Goal: Book appointment/travel/reservation

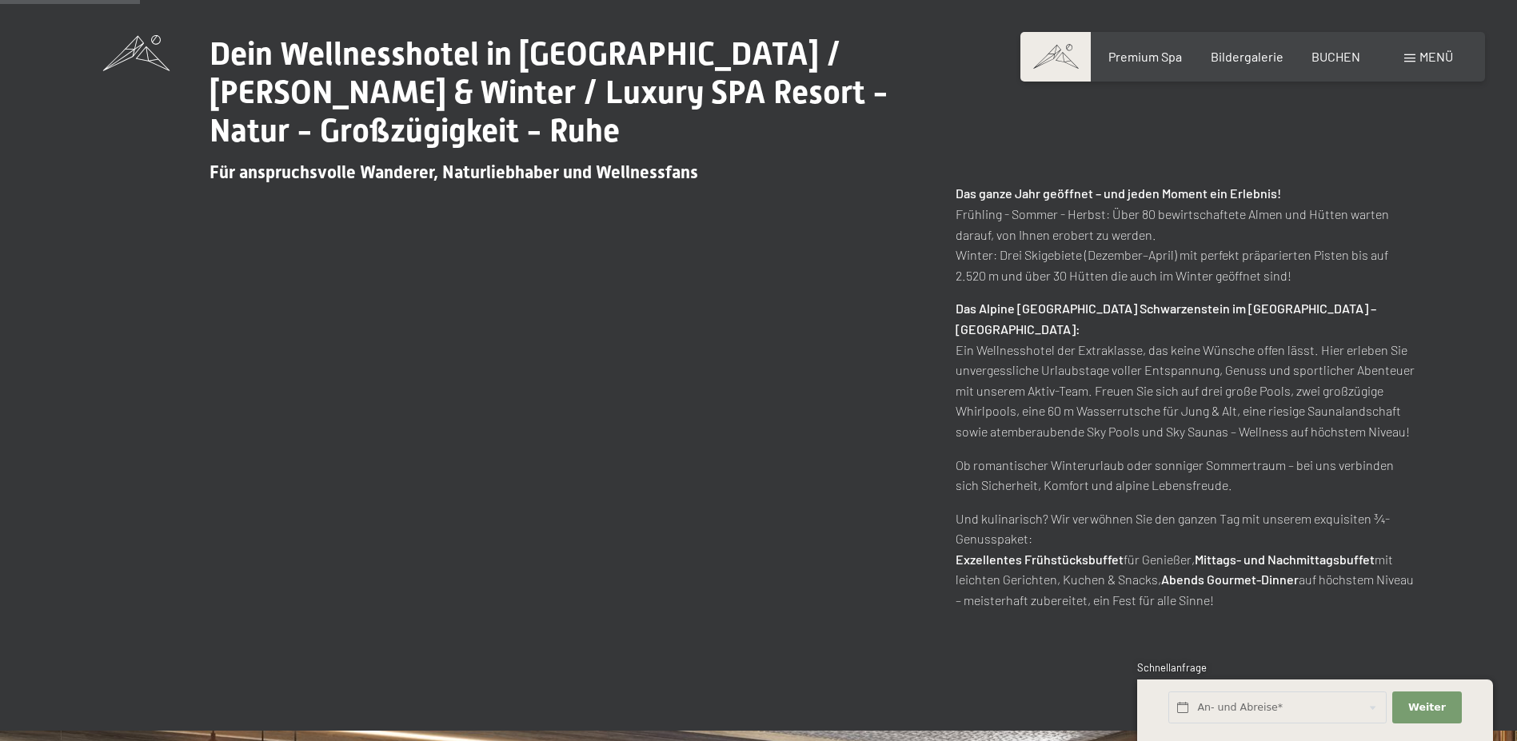
scroll to position [1653, 0]
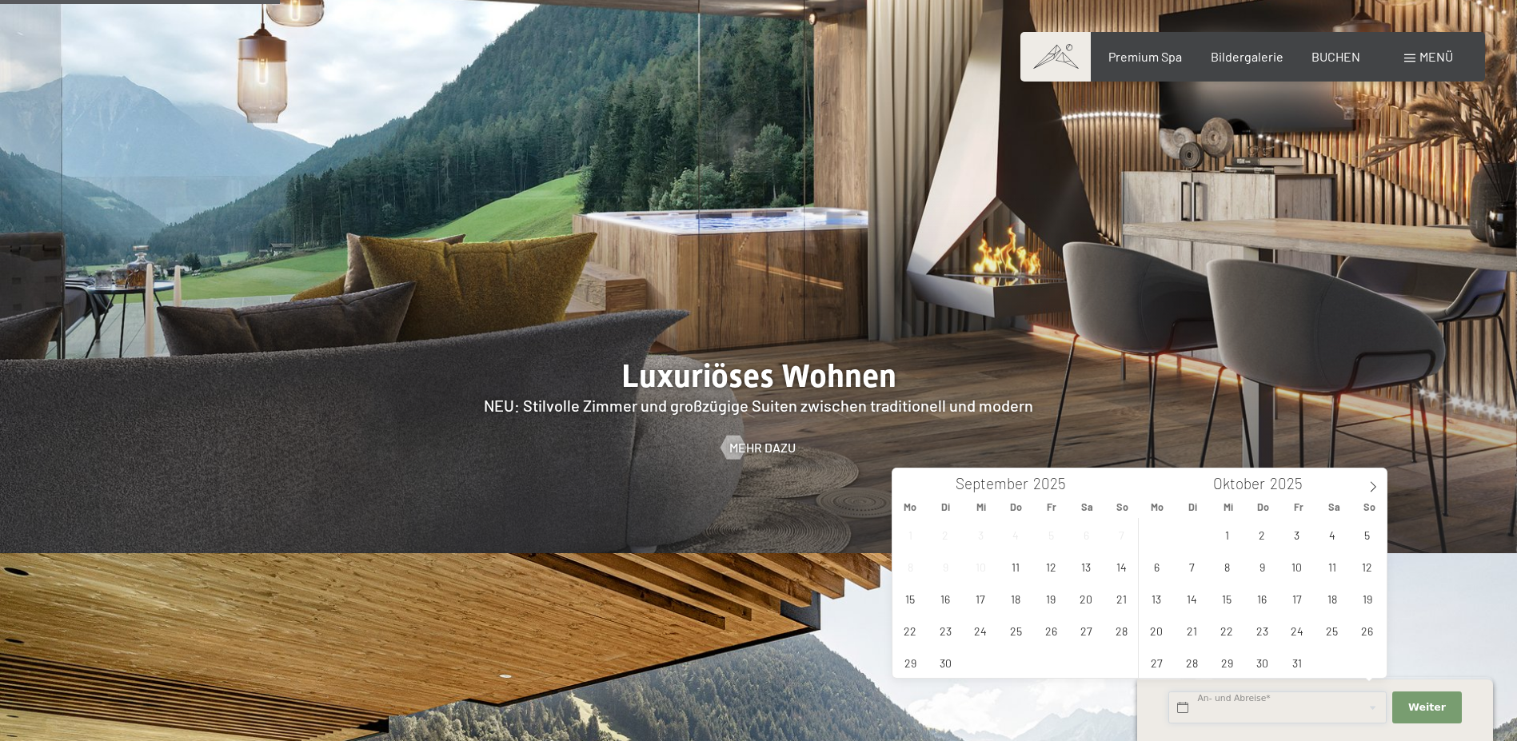
click at [1351, 704] on input "text" at bounding box center [1278, 708] width 218 height 33
click at [1380, 485] on span at bounding box center [1373, 482] width 27 height 27
click at [1269, 634] on span "20" at bounding box center [1262, 630] width 31 height 31
click at [1356, 637] on span "23" at bounding box center [1367, 630] width 31 height 31
type input "[DATE] - [DATE]"
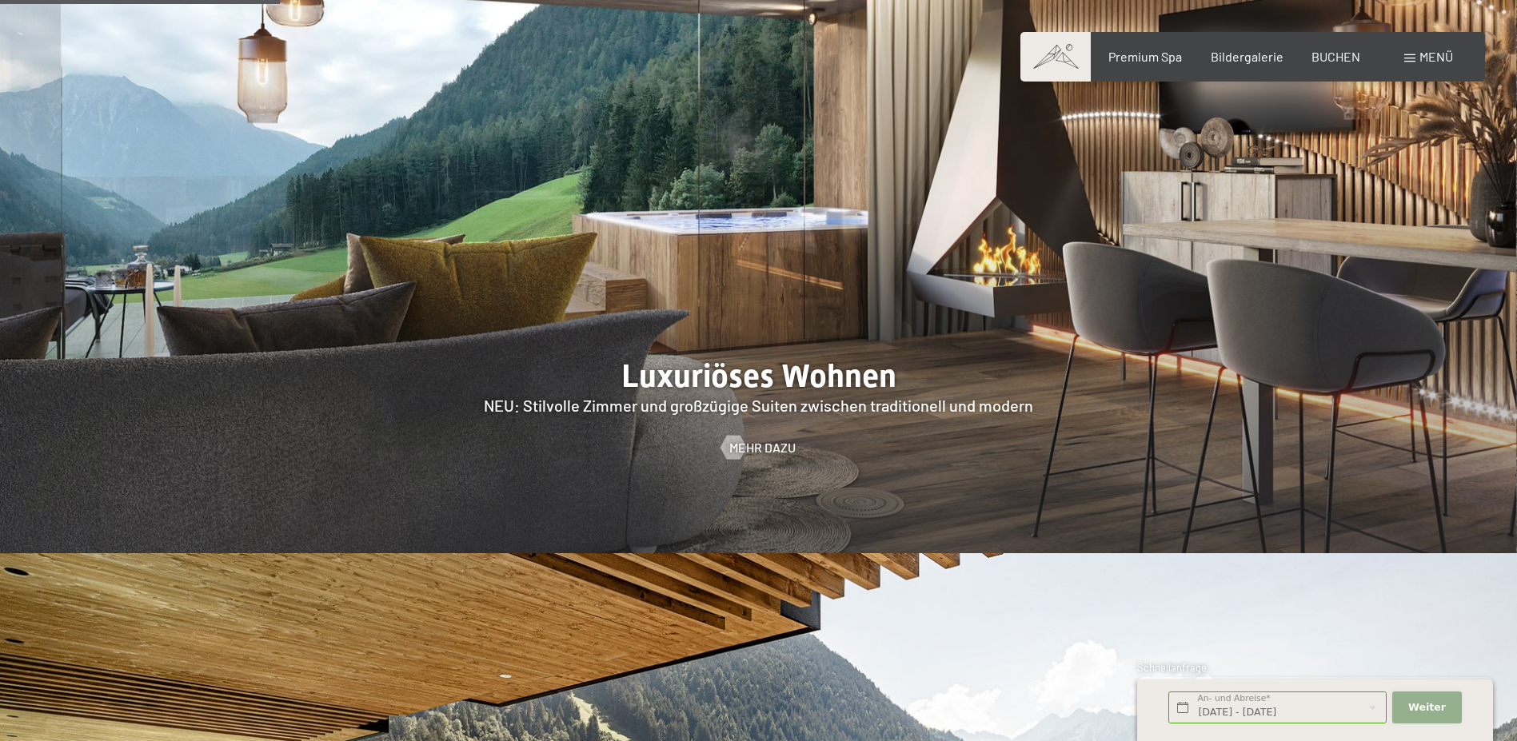
click at [1412, 708] on span "Weiter" at bounding box center [1427, 708] width 38 height 14
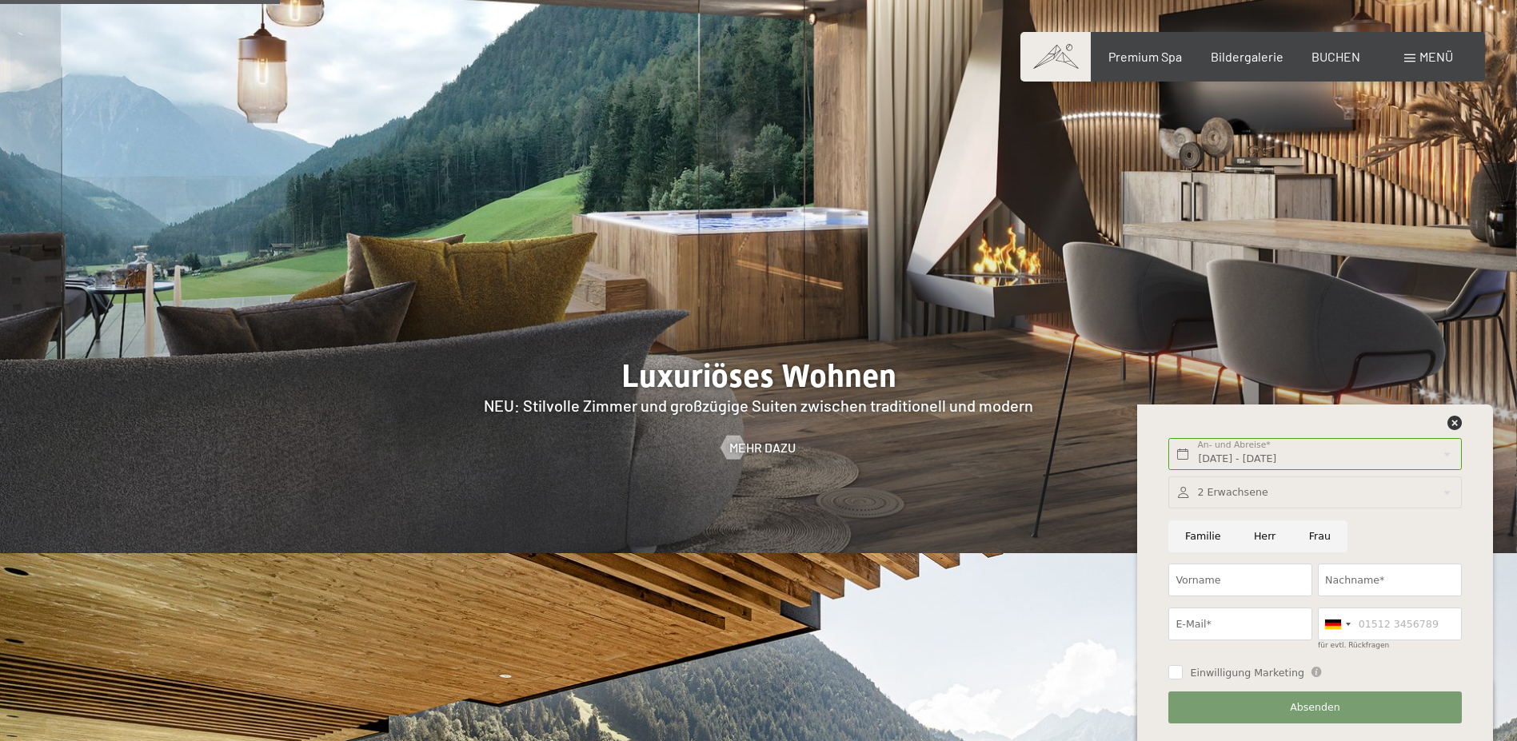
click at [1302, 533] on input "Frau" at bounding box center [1319, 537] width 55 height 33
radio input "true"
click at [1264, 583] on input "Vorname" at bounding box center [1241, 580] width 144 height 33
type input "Doreen"
type input "Ridzal"
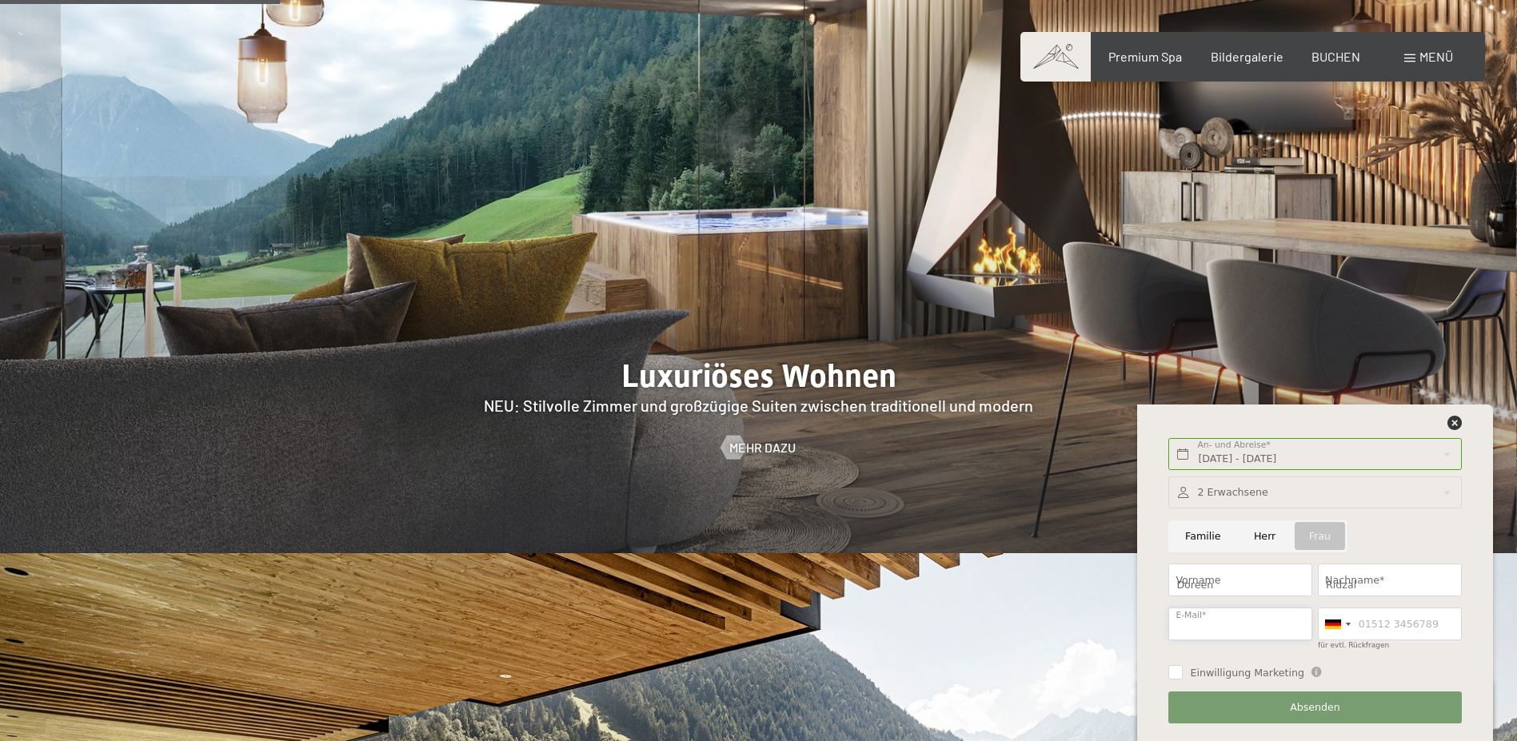
type input "[EMAIL_ADDRESS][DOMAIN_NAME]"
type input "015115810428"
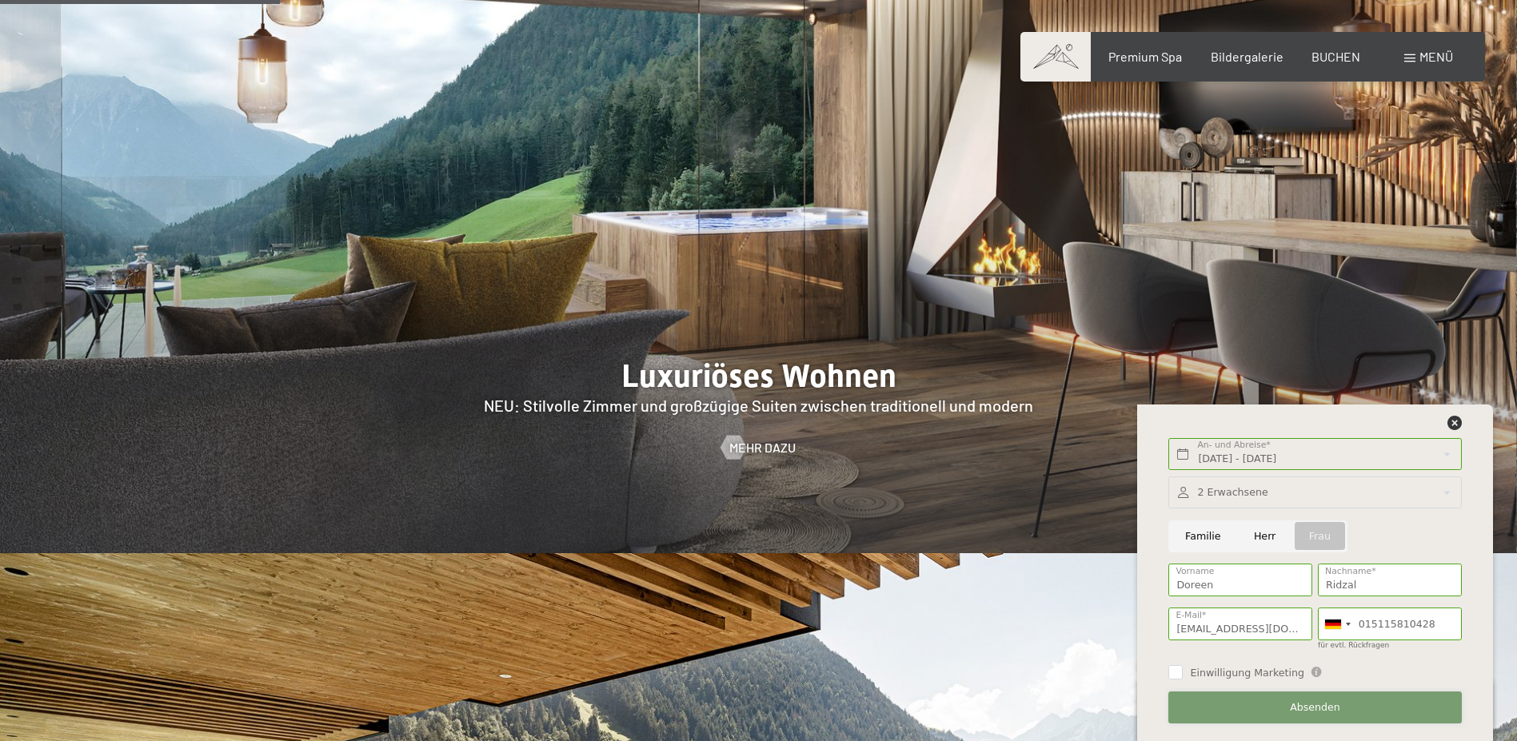
click at [1219, 701] on button "Absenden" at bounding box center [1315, 708] width 293 height 33
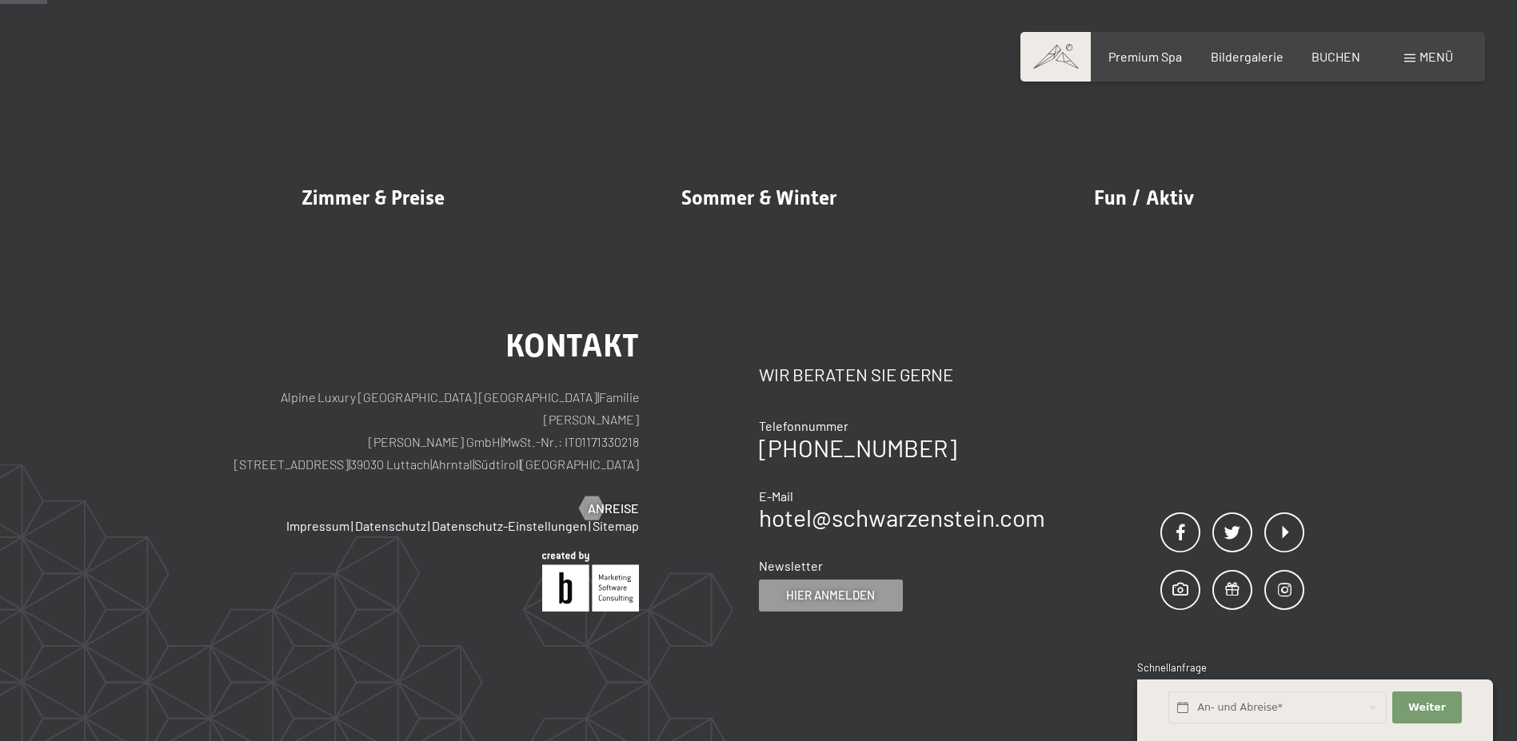
scroll to position [1508, 0]
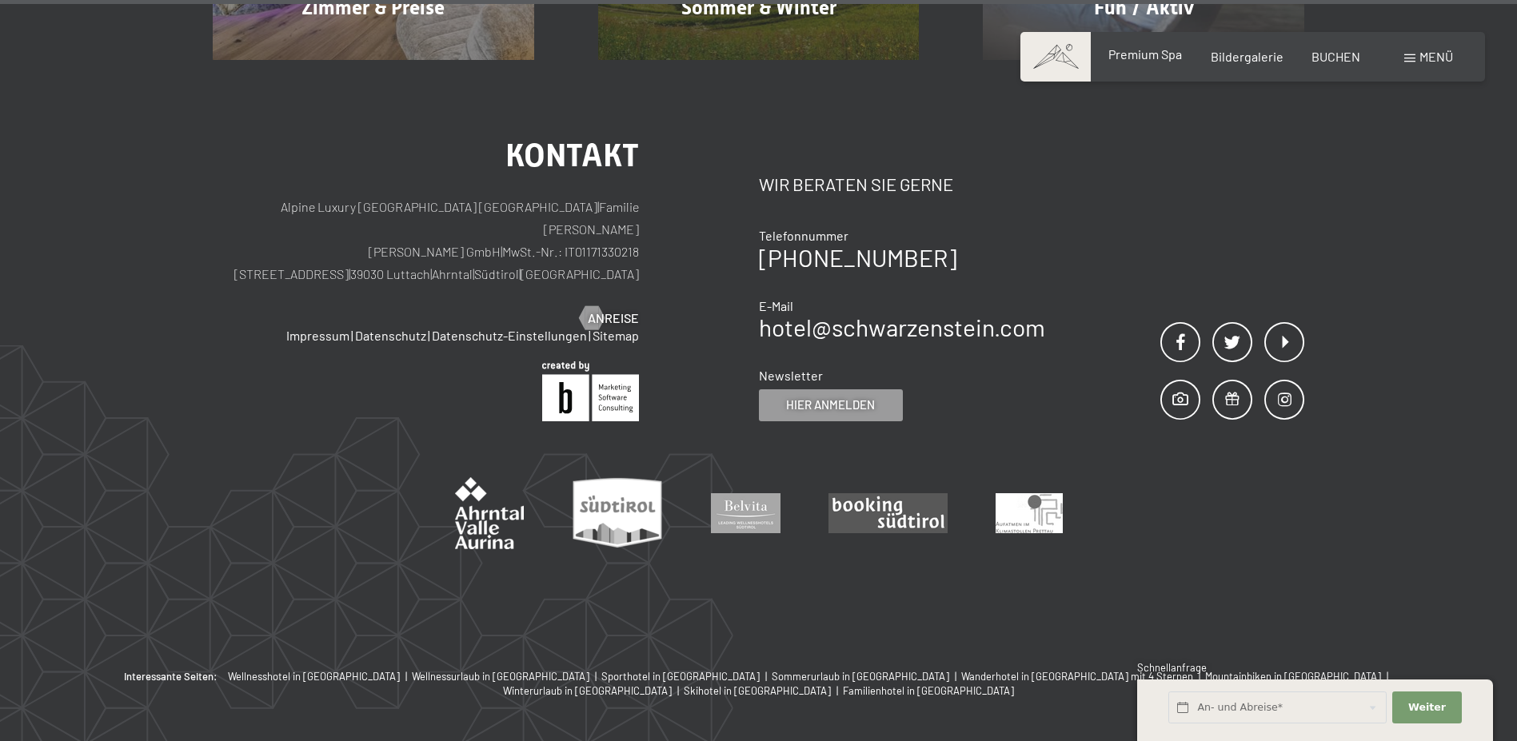
click at [1141, 61] on span "Premium Spa" at bounding box center [1146, 53] width 74 height 15
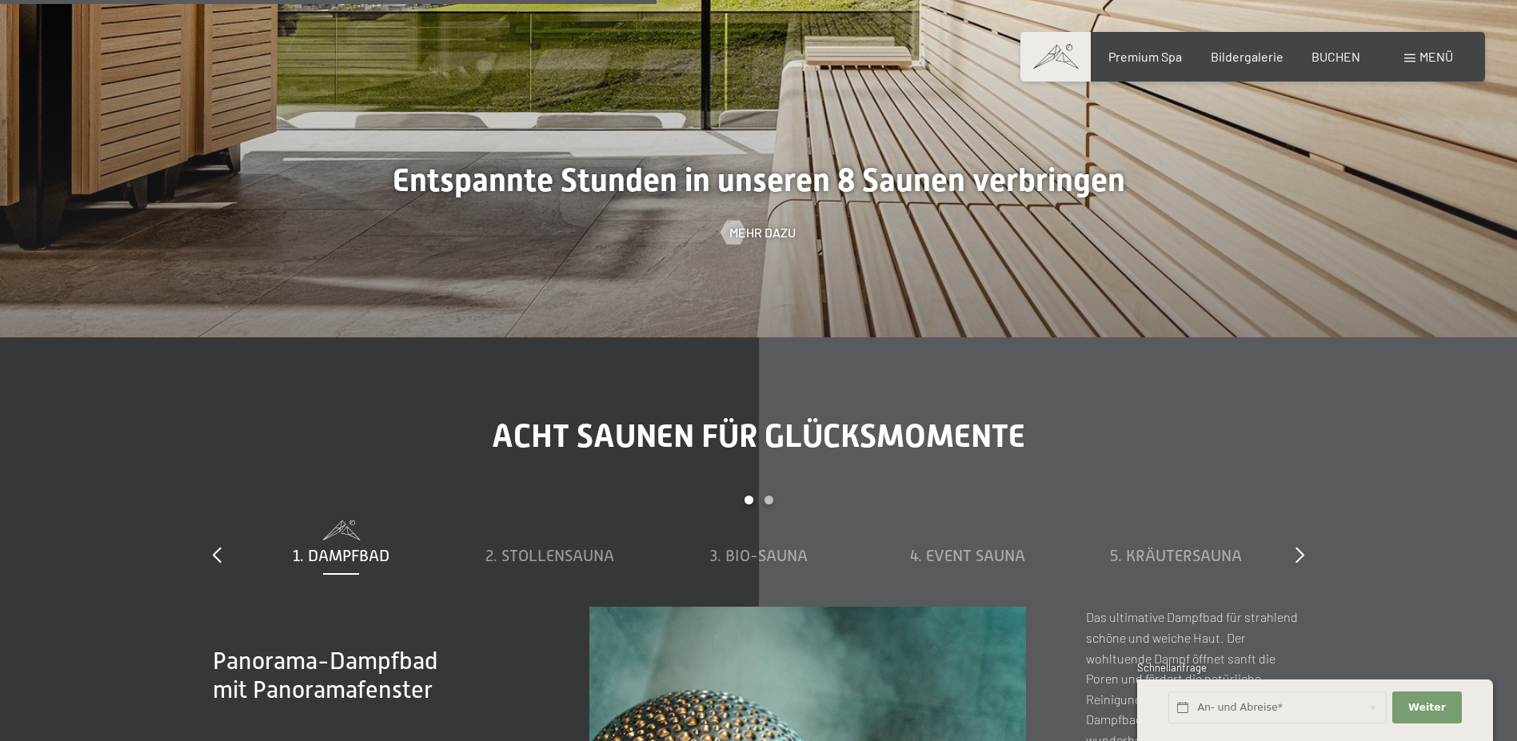
scroll to position [5214, 0]
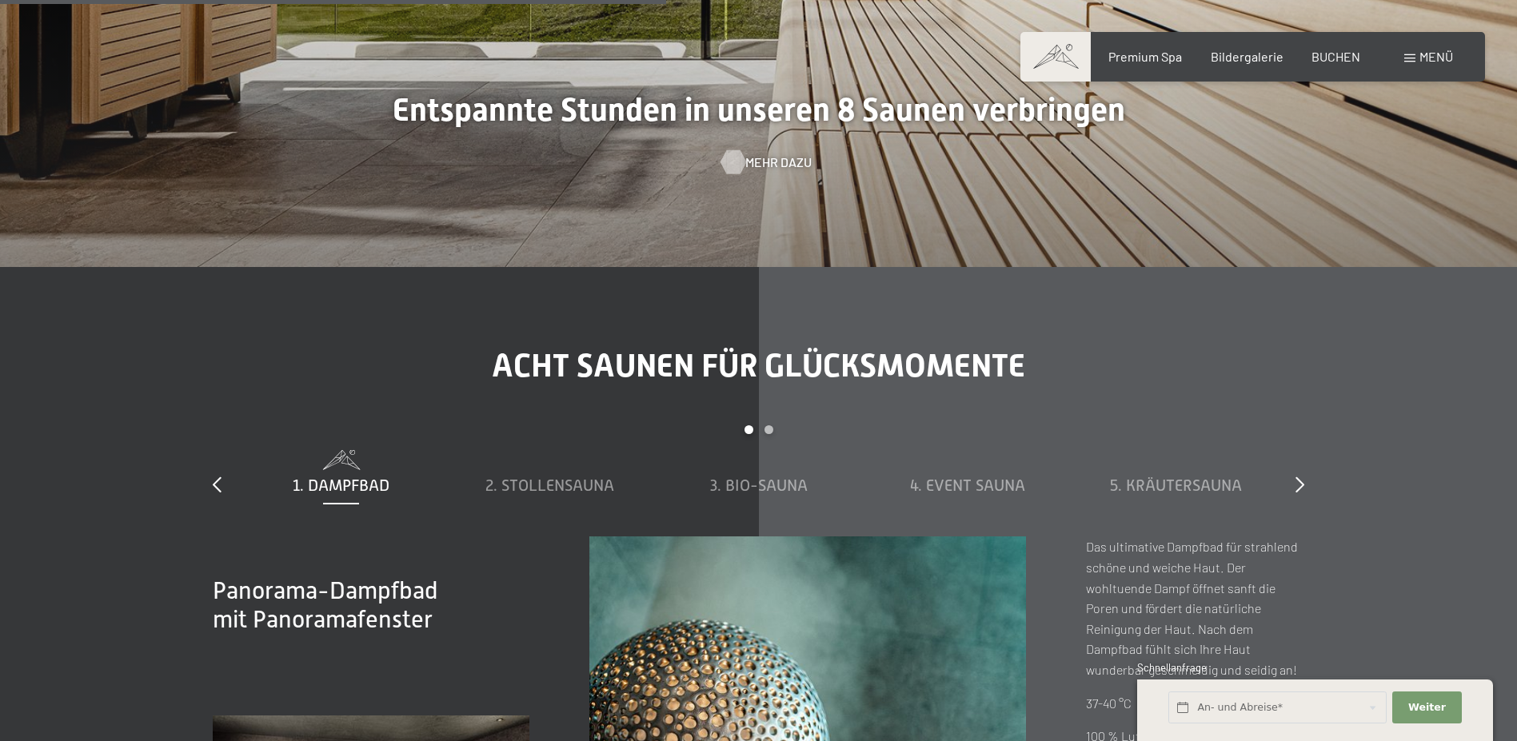
click at [779, 163] on span "Mehr dazu" at bounding box center [778, 163] width 66 height 18
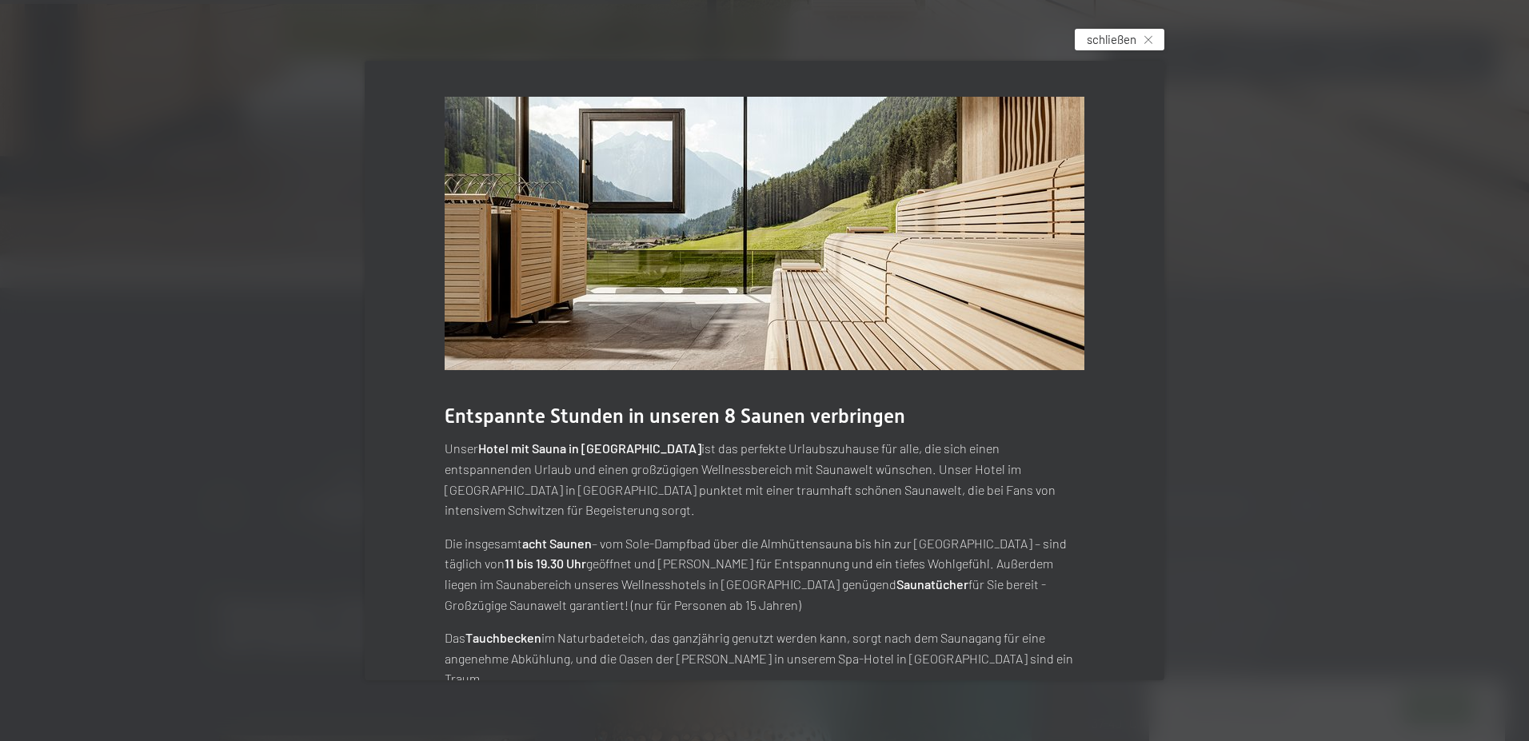
click at [1105, 31] on span "schließen" at bounding box center [1112, 39] width 50 height 17
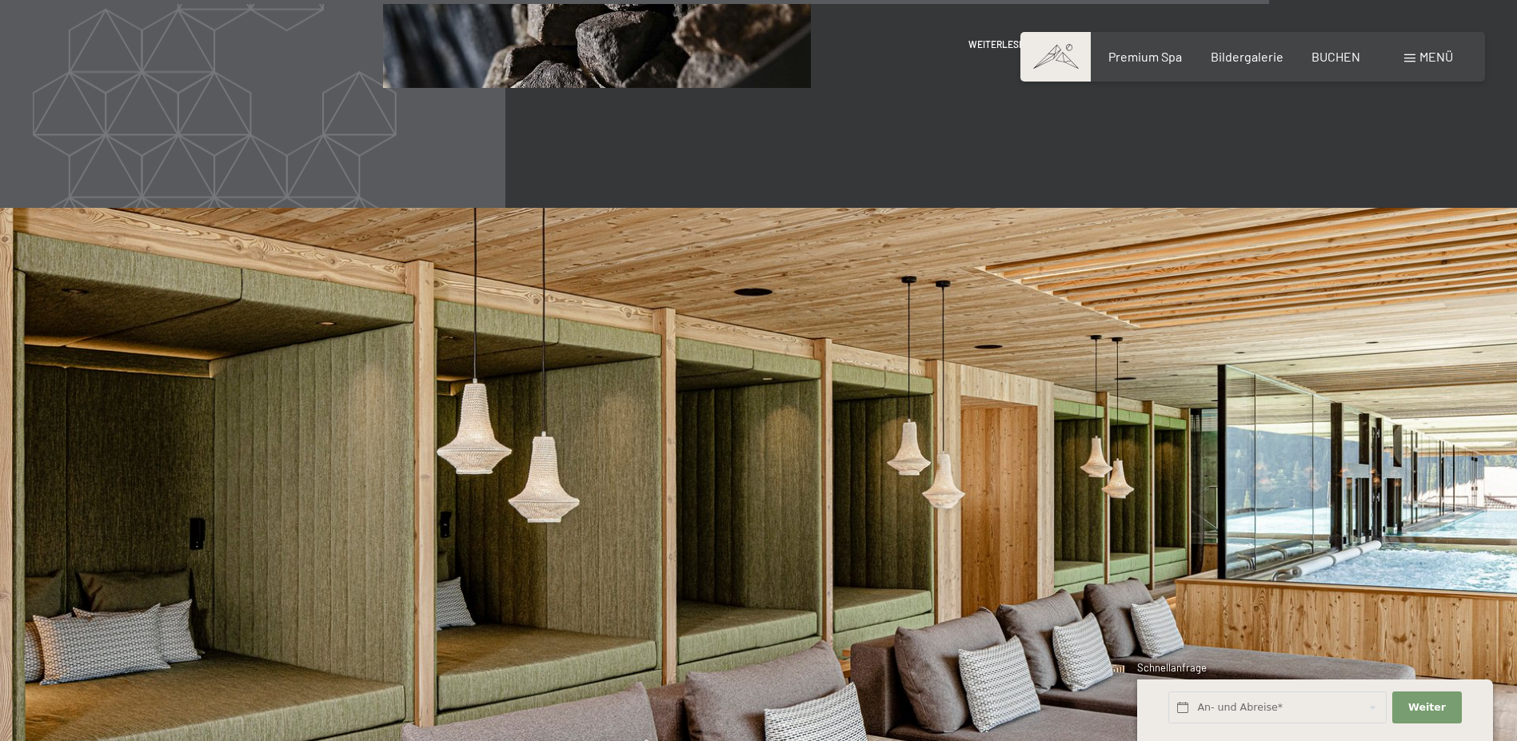
scroll to position [9346, 0]
